Goal: Find specific page/section: Find specific page/section

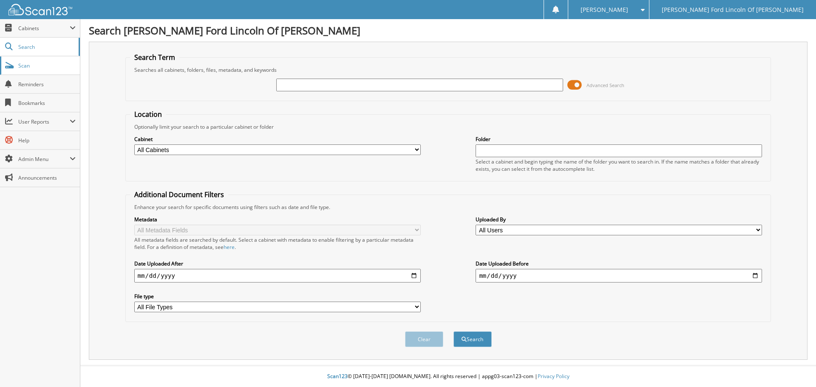
click at [29, 65] on span "Scan" at bounding box center [46, 65] width 57 height 7
click at [34, 21] on span "Cabinets" at bounding box center [40, 28] width 80 height 18
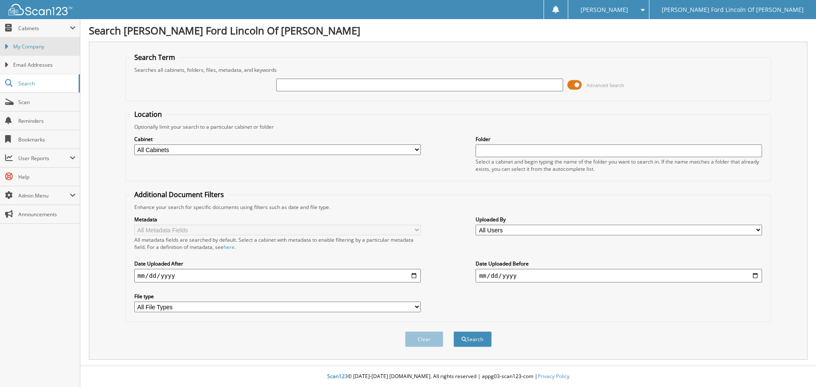
click at [31, 46] on span "My Company" at bounding box center [44, 47] width 62 height 8
